Goal: Task Accomplishment & Management: Complete application form

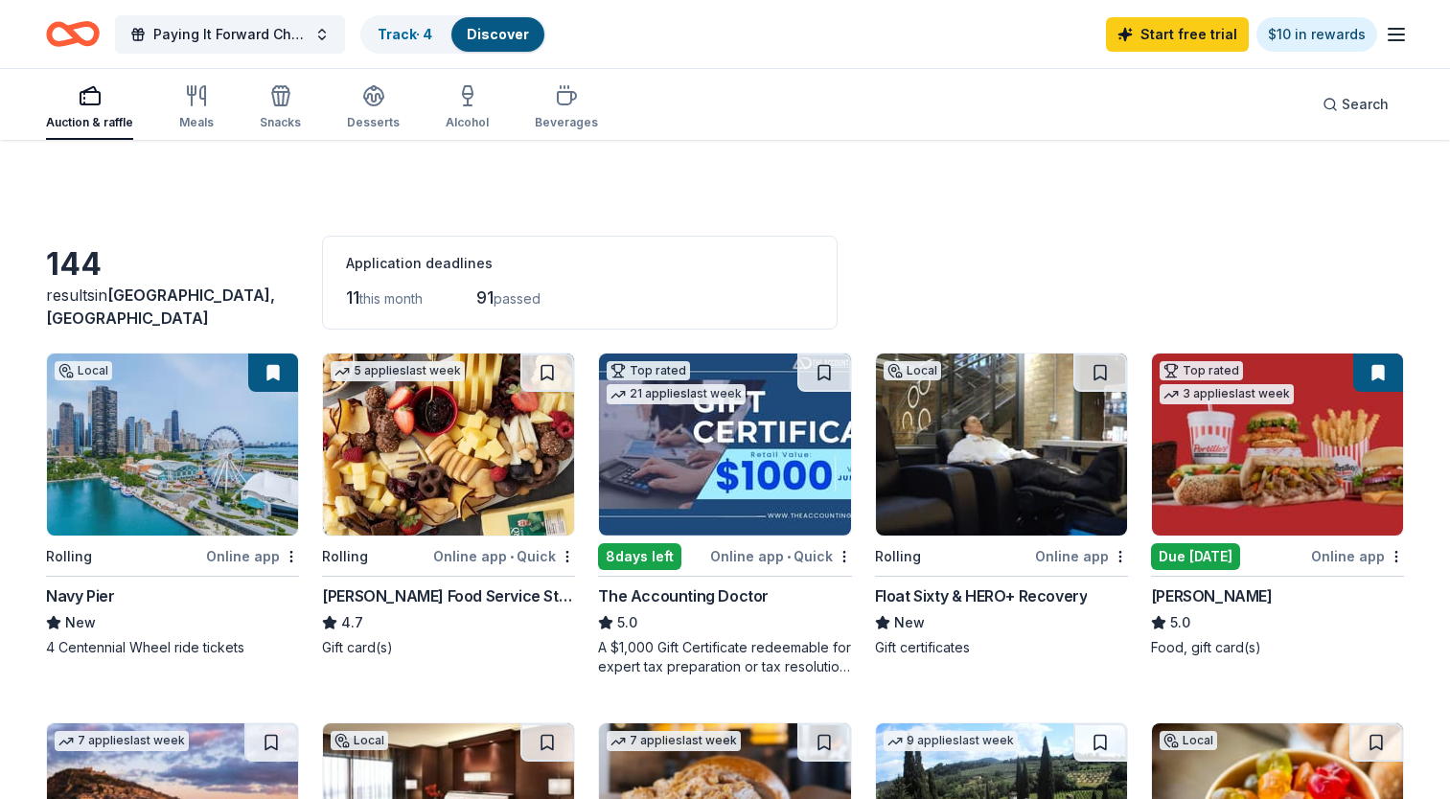
scroll to position [483, 0]
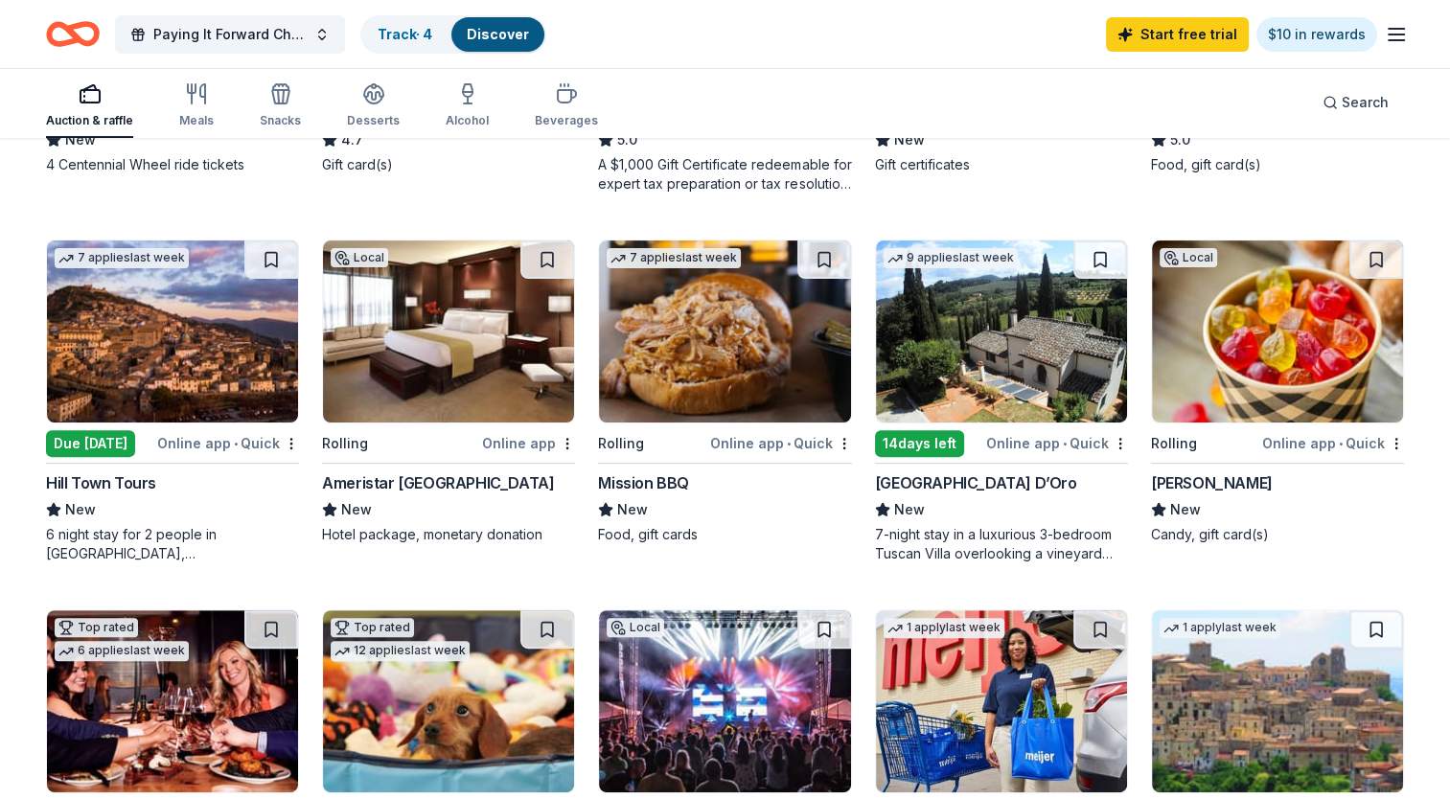
click at [663, 353] on img at bounding box center [724, 332] width 251 height 182
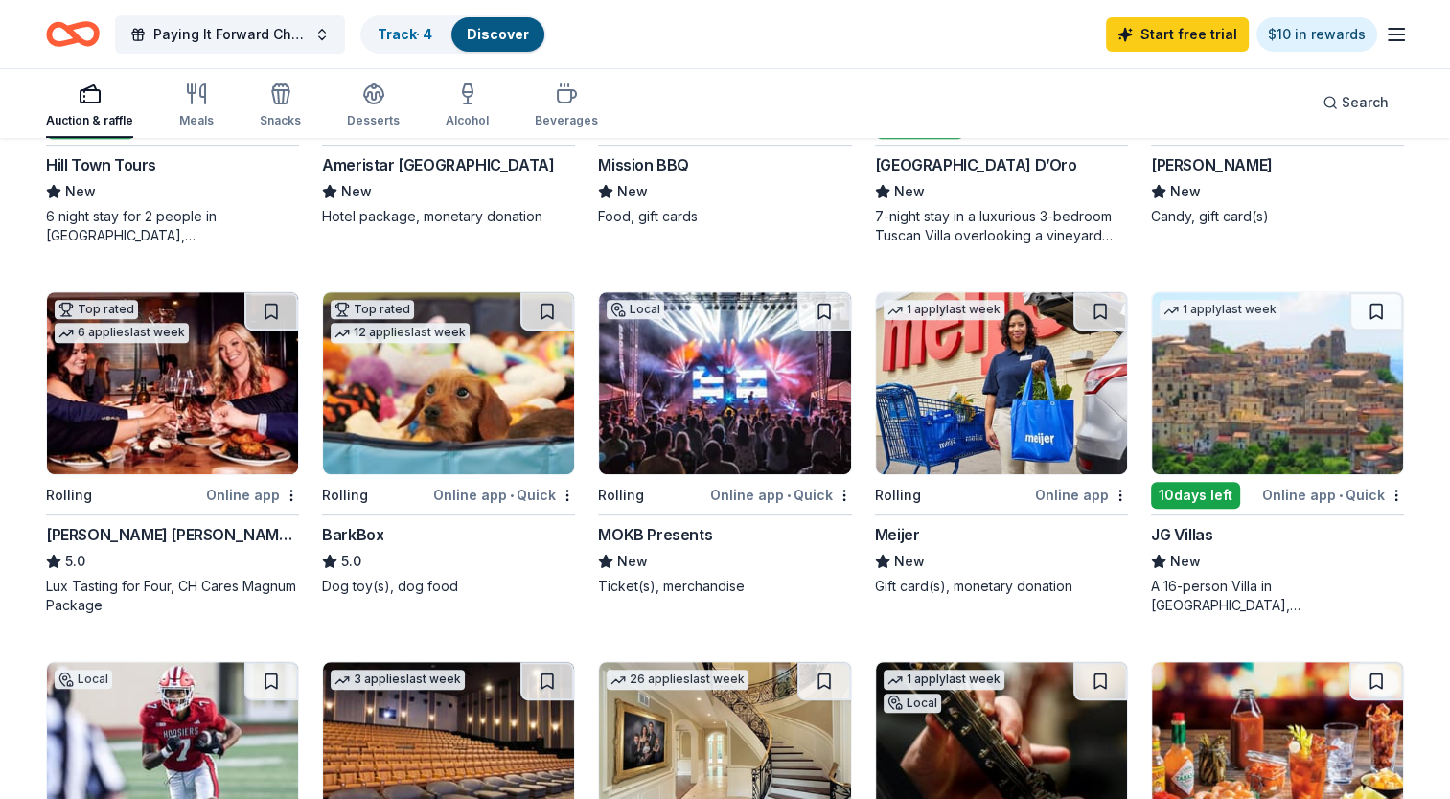
scroll to position [807, 0]
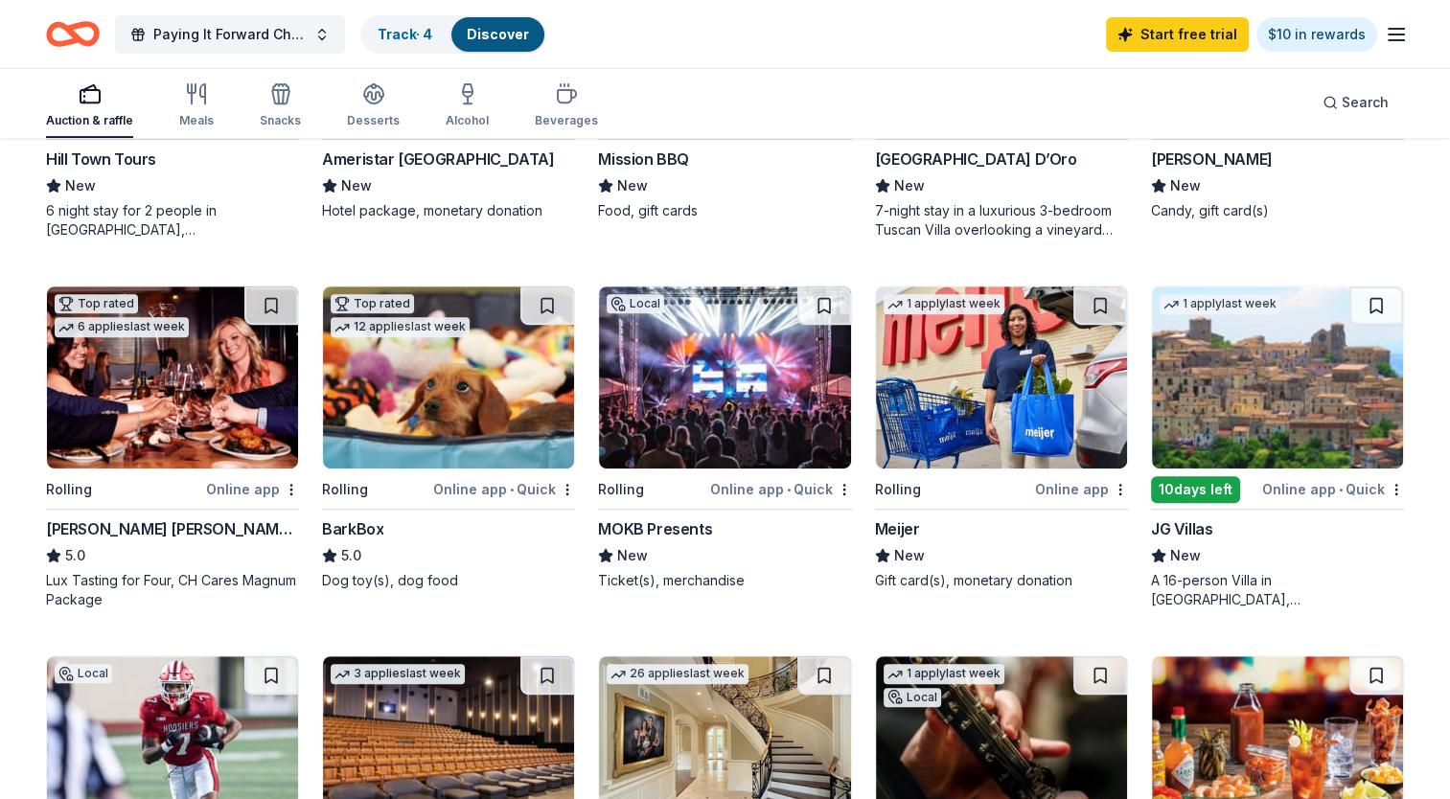
click at [192, 384] on img at bounding box center [172, 378] width 251 height 182
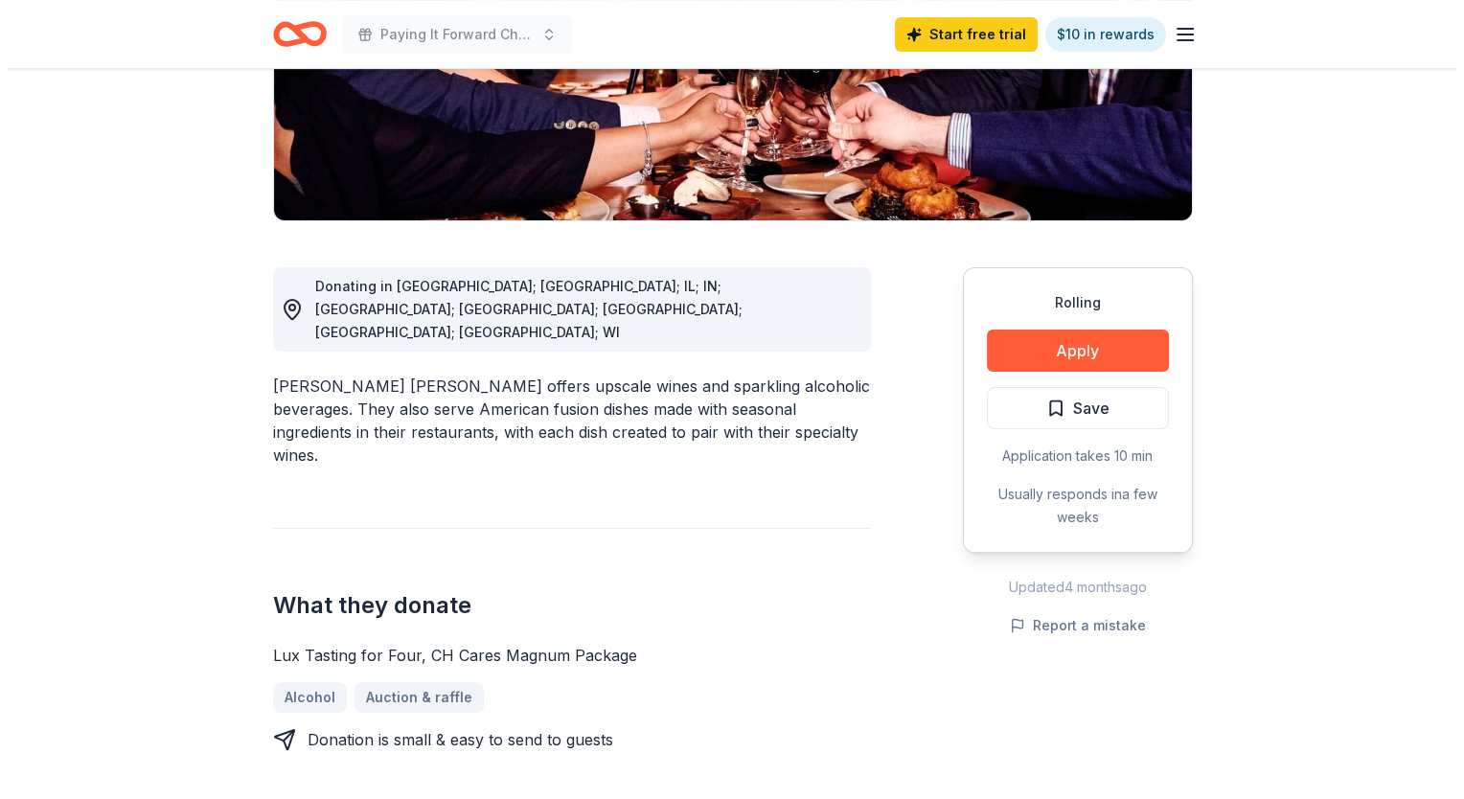
scroll to position [318, 0]
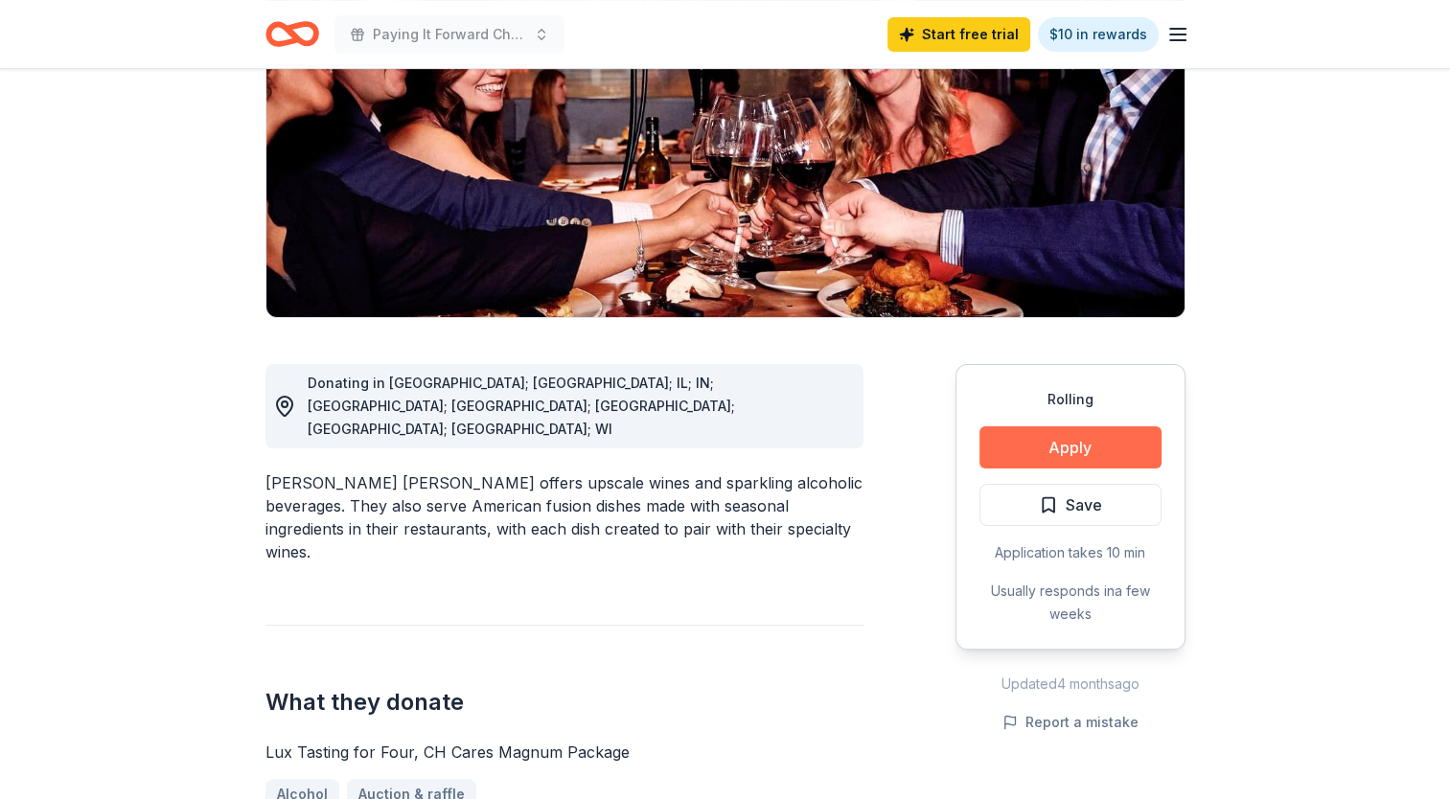
click at [1135, 426] on button "Apply" at bounding box center [1070, 447] width 182 height 42
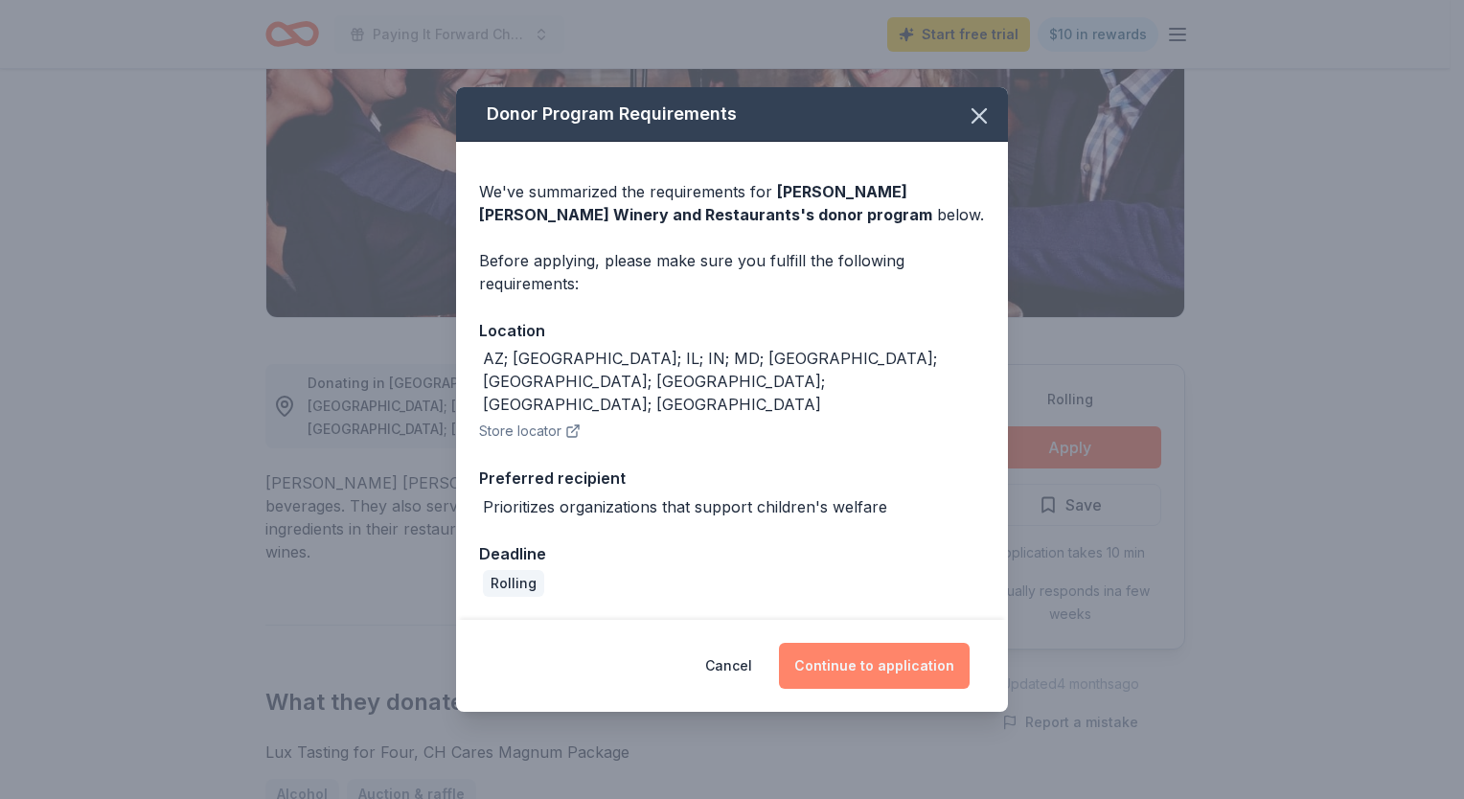
click at [889, 643] on button "Continue to application" at bounding box center [874, 666] width 191 height 46
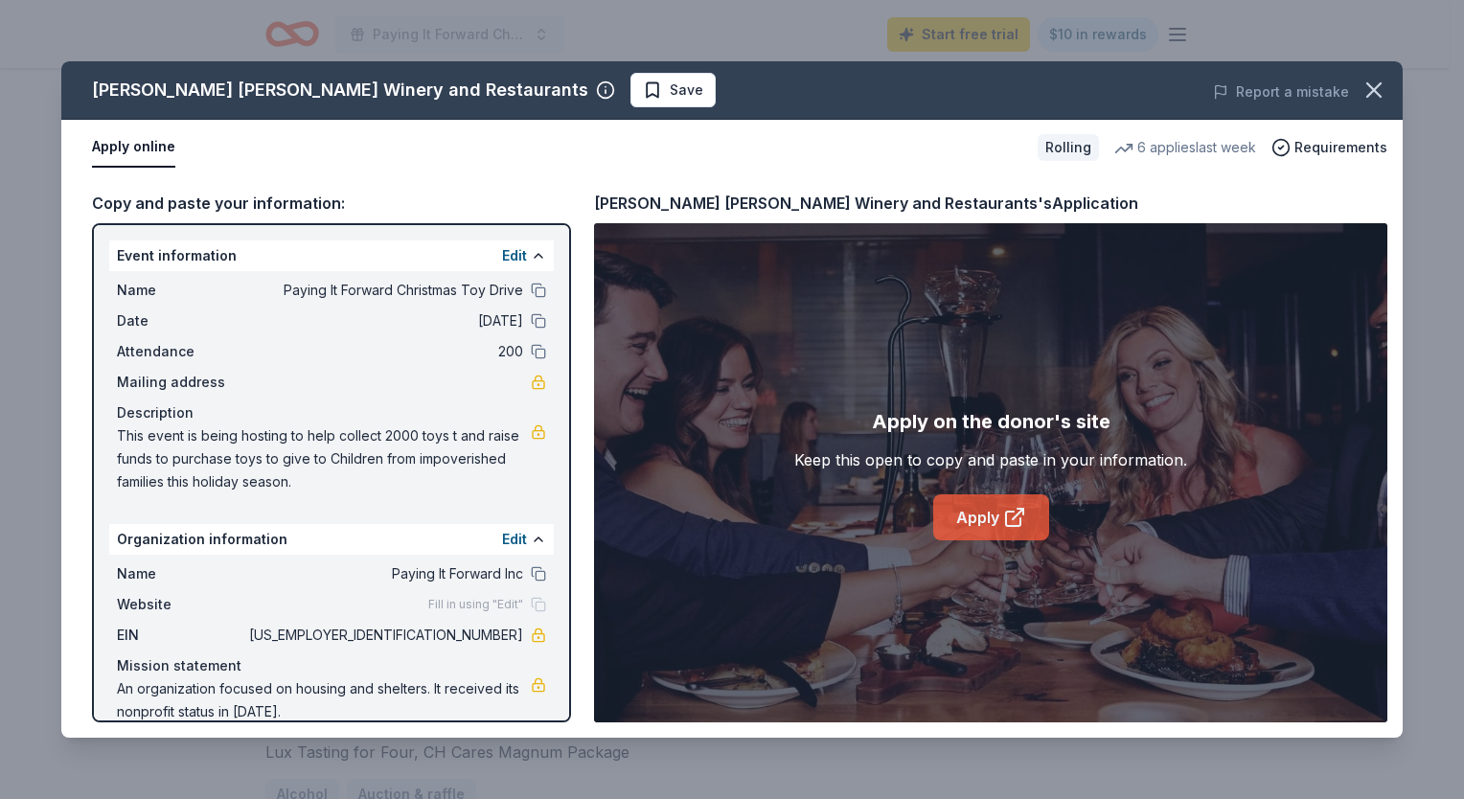
click at [979, 514] on link "Apply" at bounding box center [991, 518] width 116 height 46
